Goal: Task Accomplishment & Management: Manage account settings

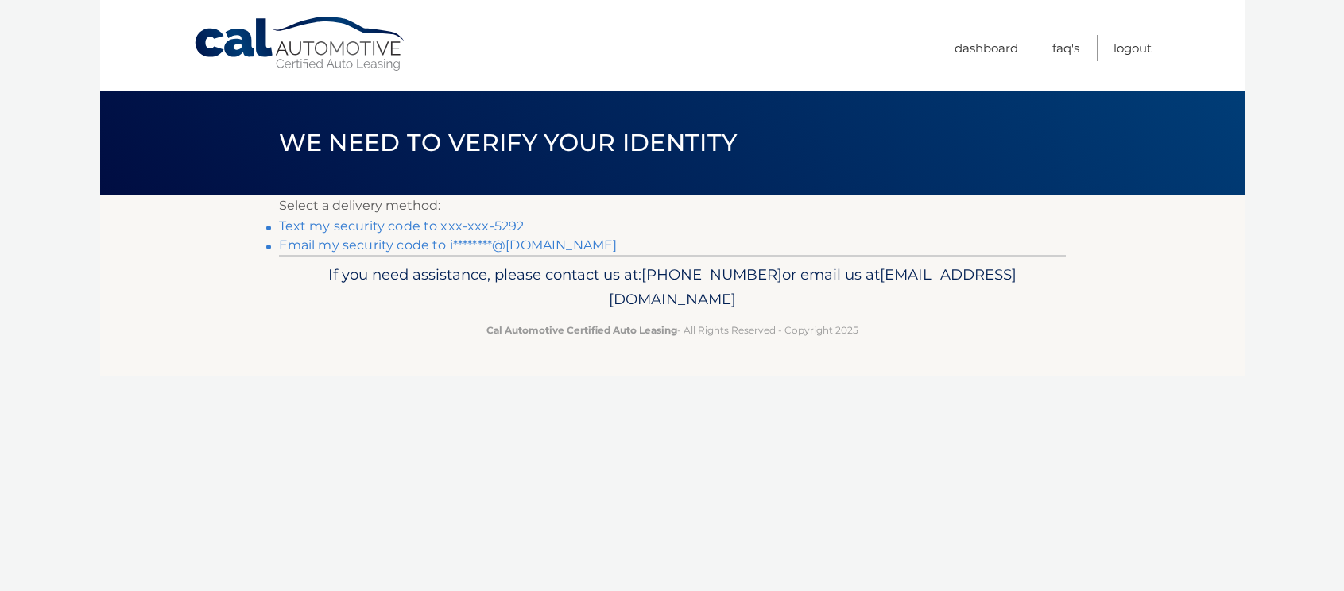
click at [394, 222] on link "Text my security code to xxx-xxx-5292" at bounding box center [402, 226] width 246 height 15
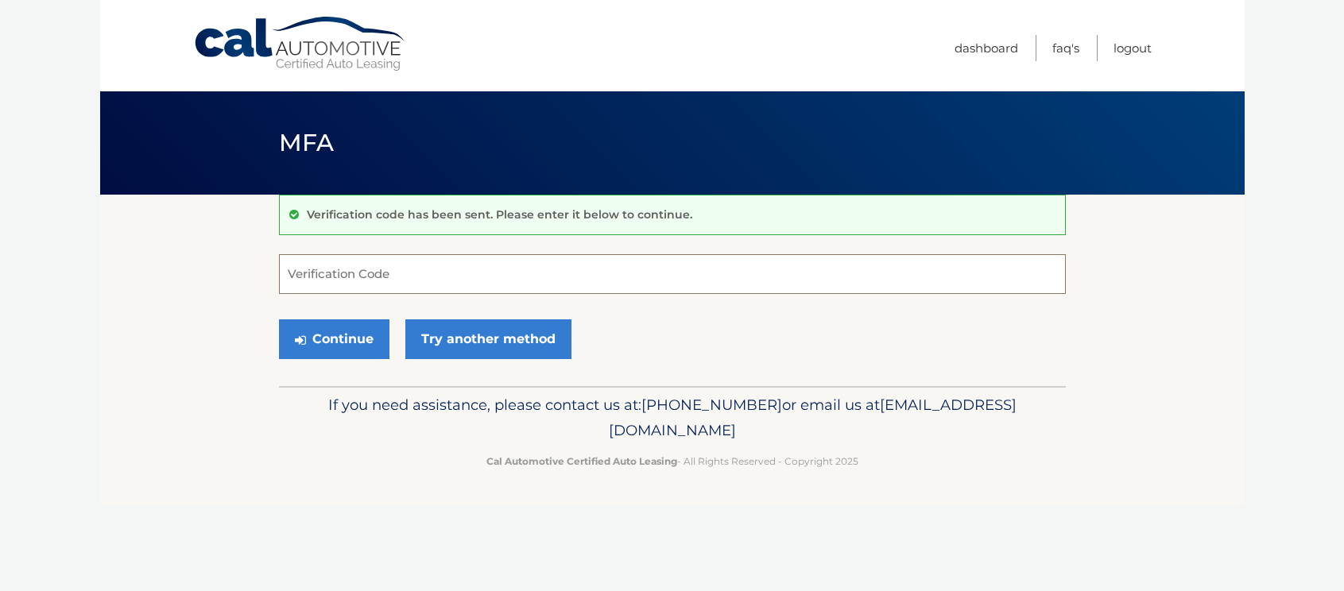
click at [381, 272] on input "Verification Code" at bounding box center [672, 274] width 787 height 40
type input "794508"
click at [357, 339] on button "Continue" at bounding box center [334, 339] width 110 height 40
